Goal: Check status

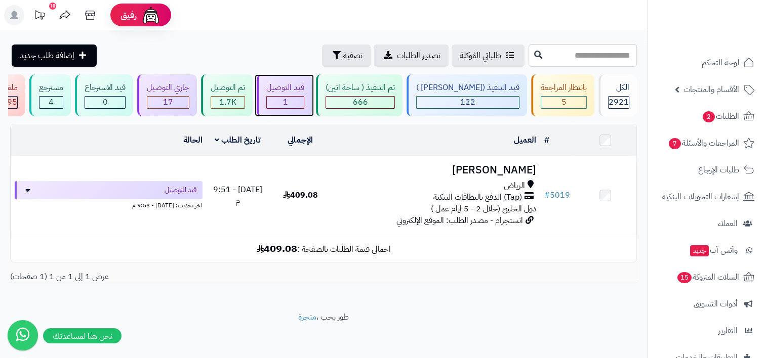
click at [304, 101] on div "1" at bounding box center [285, 103] width 37 height 12
